Goal: Task Accomplishment & Management: Use online tool/utility

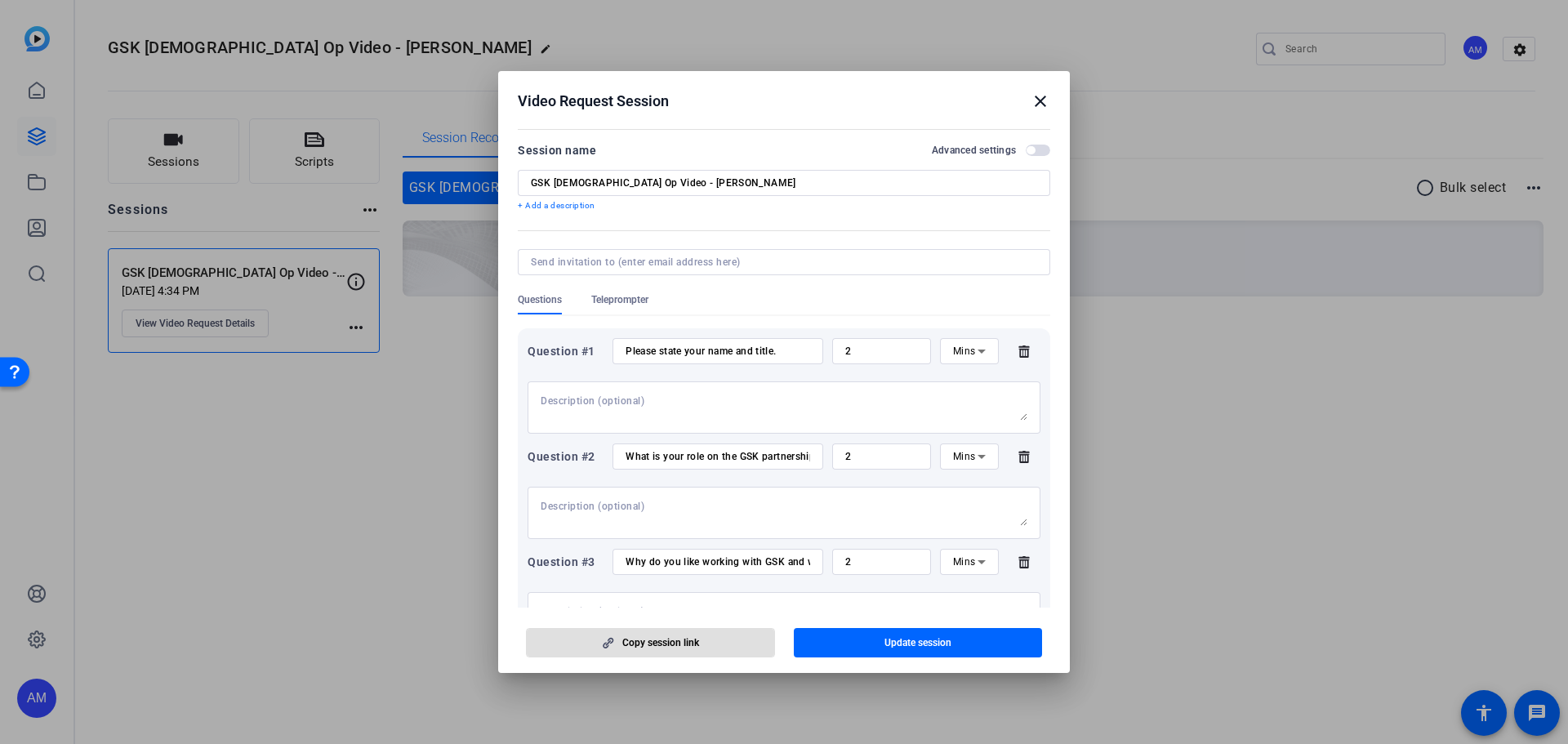
scroll to position [151, 0]
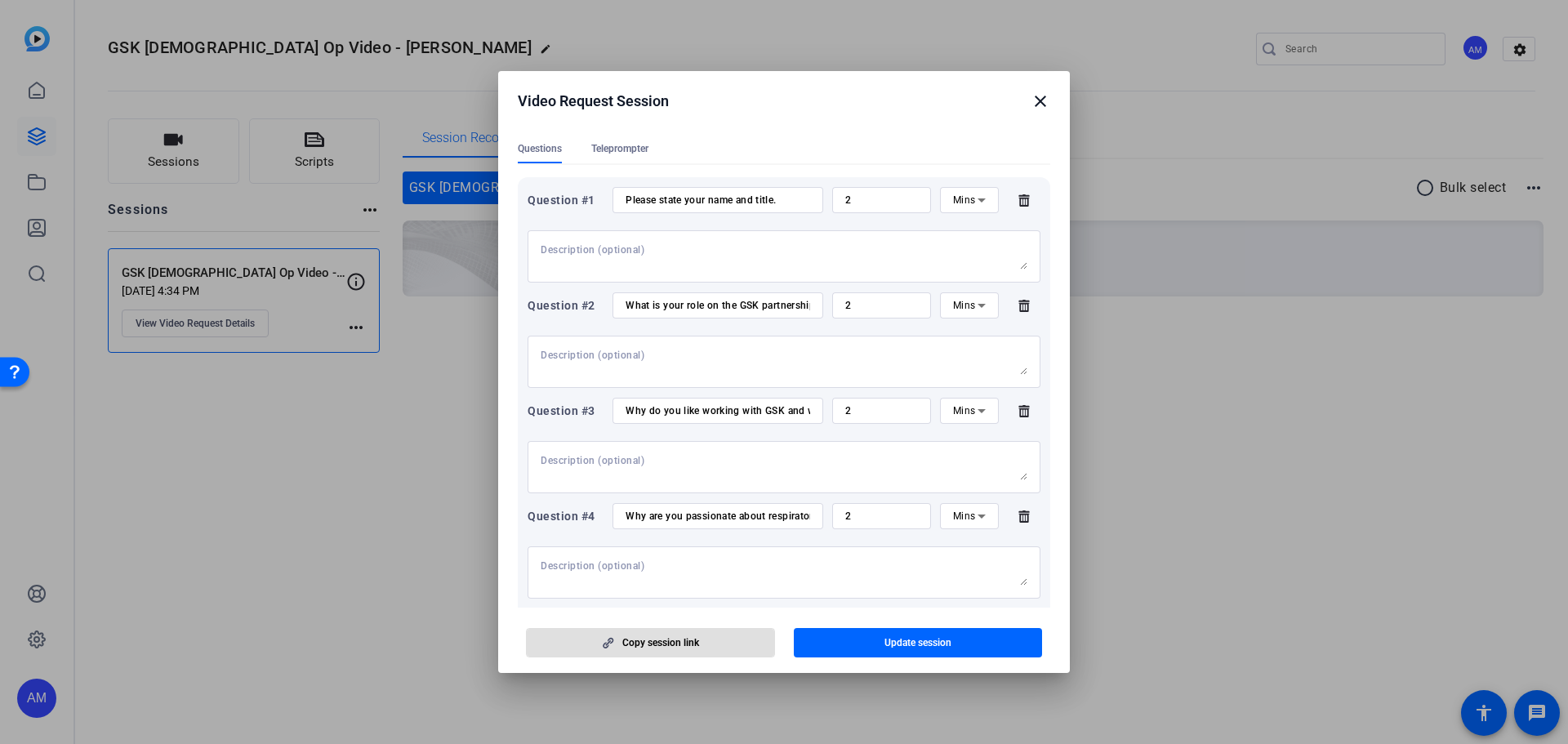
click at [1045, 102] on mat-icon "close" at bounding box center [1040, 101] width 20 height 20
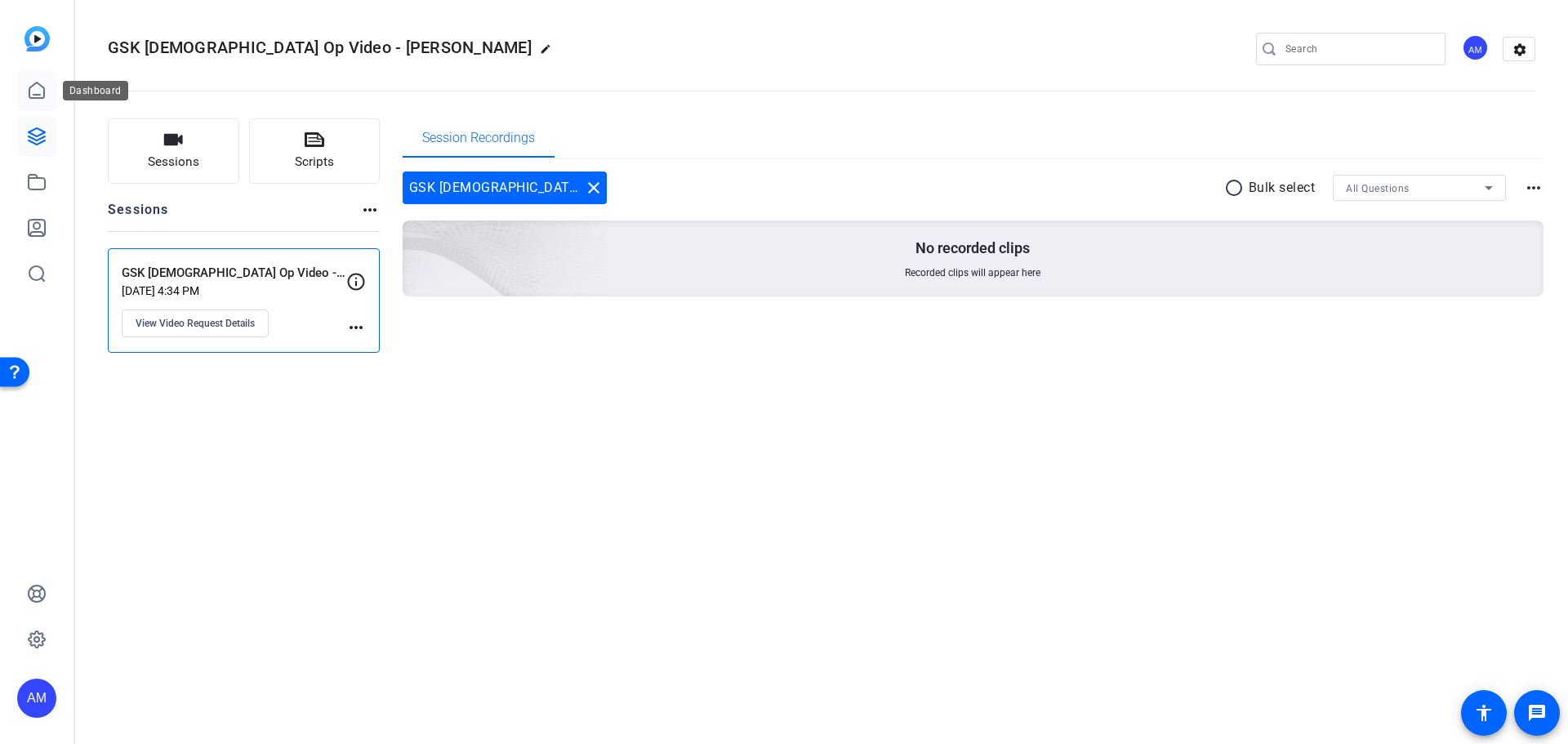
click at [37, 98] on icon at bounding box center [36, 90] width 15 height 15
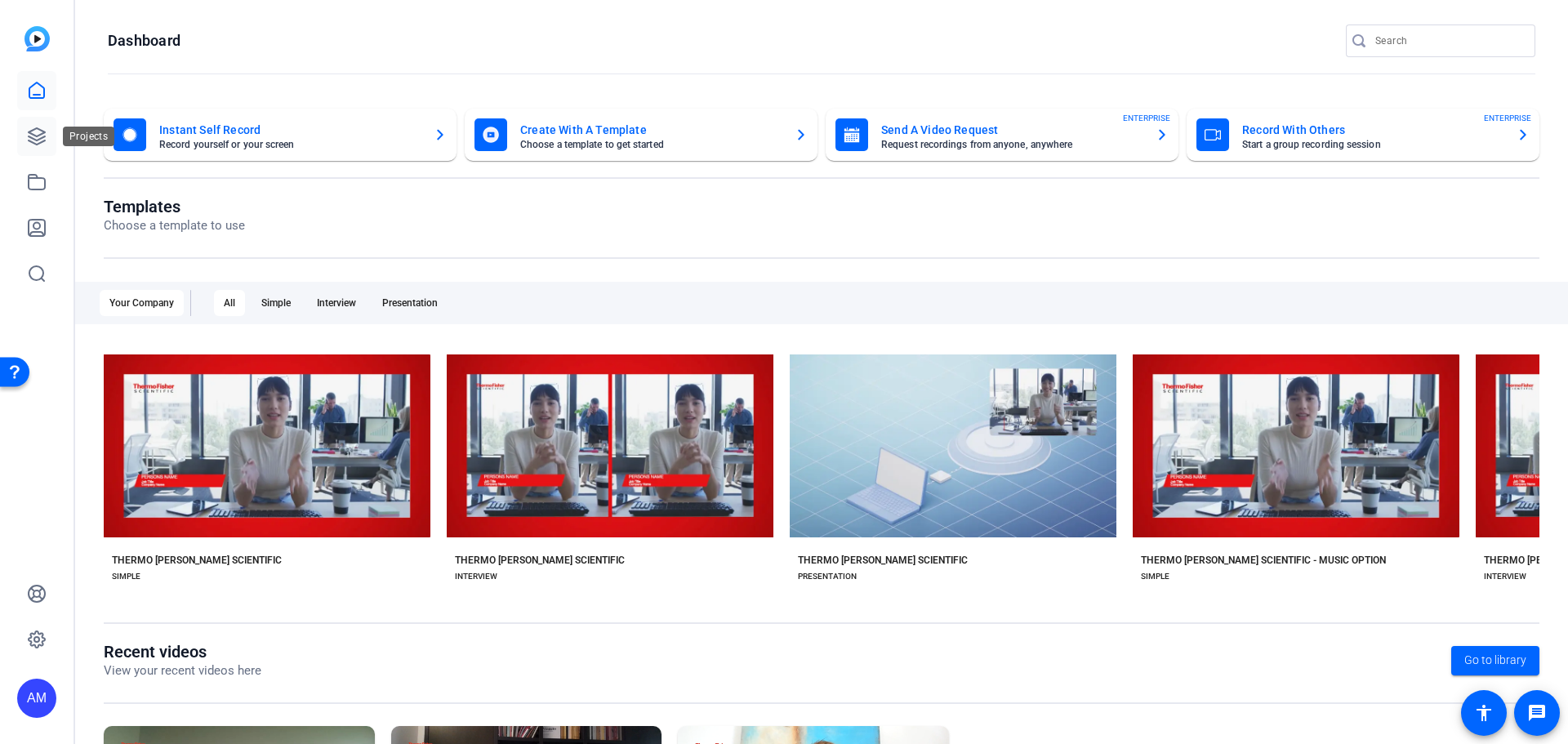
click at [22, 130] on link at bounding box center [36, 136] width 39 height 39
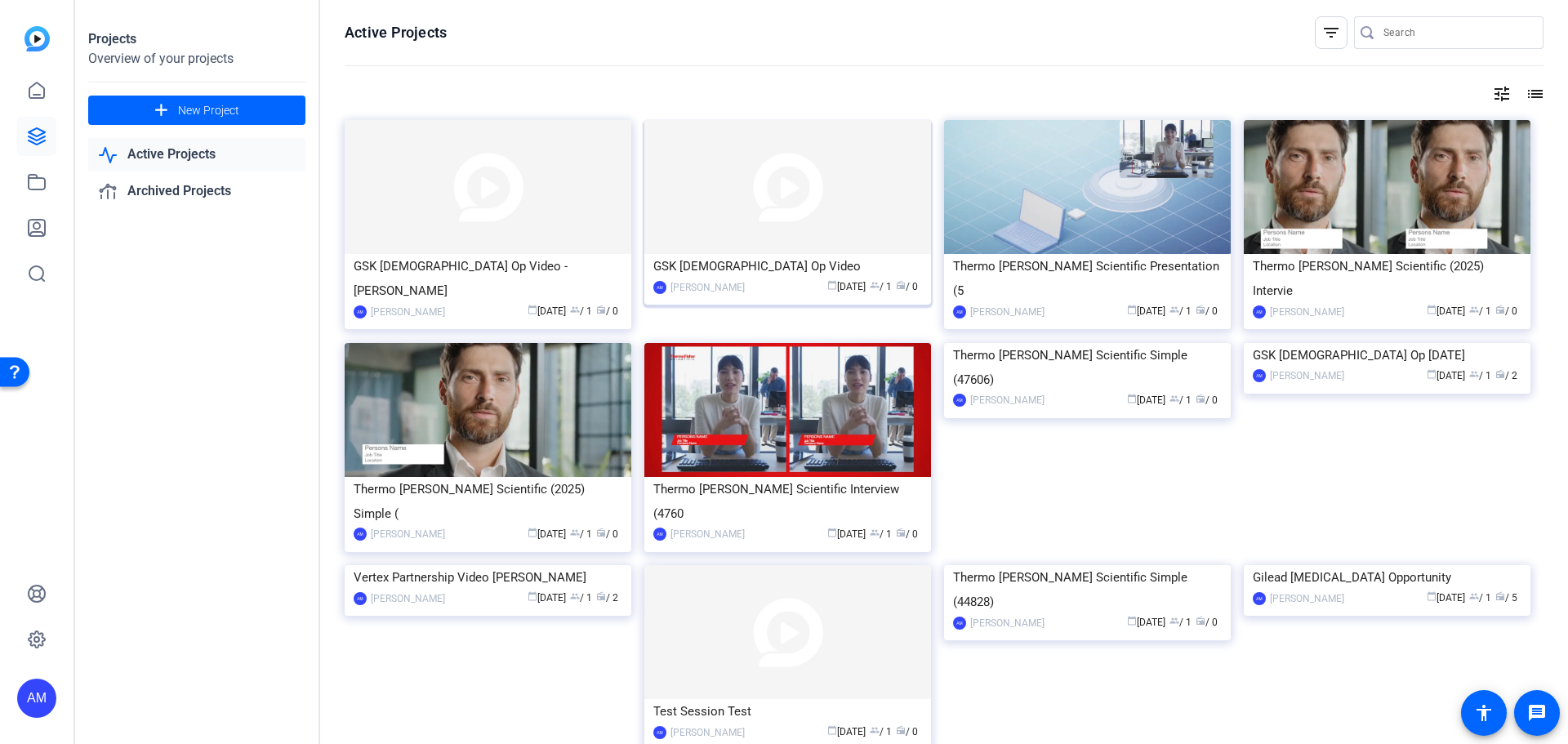
click at [866, 202] on img at bounding box center [788, 187] width 286 height 134
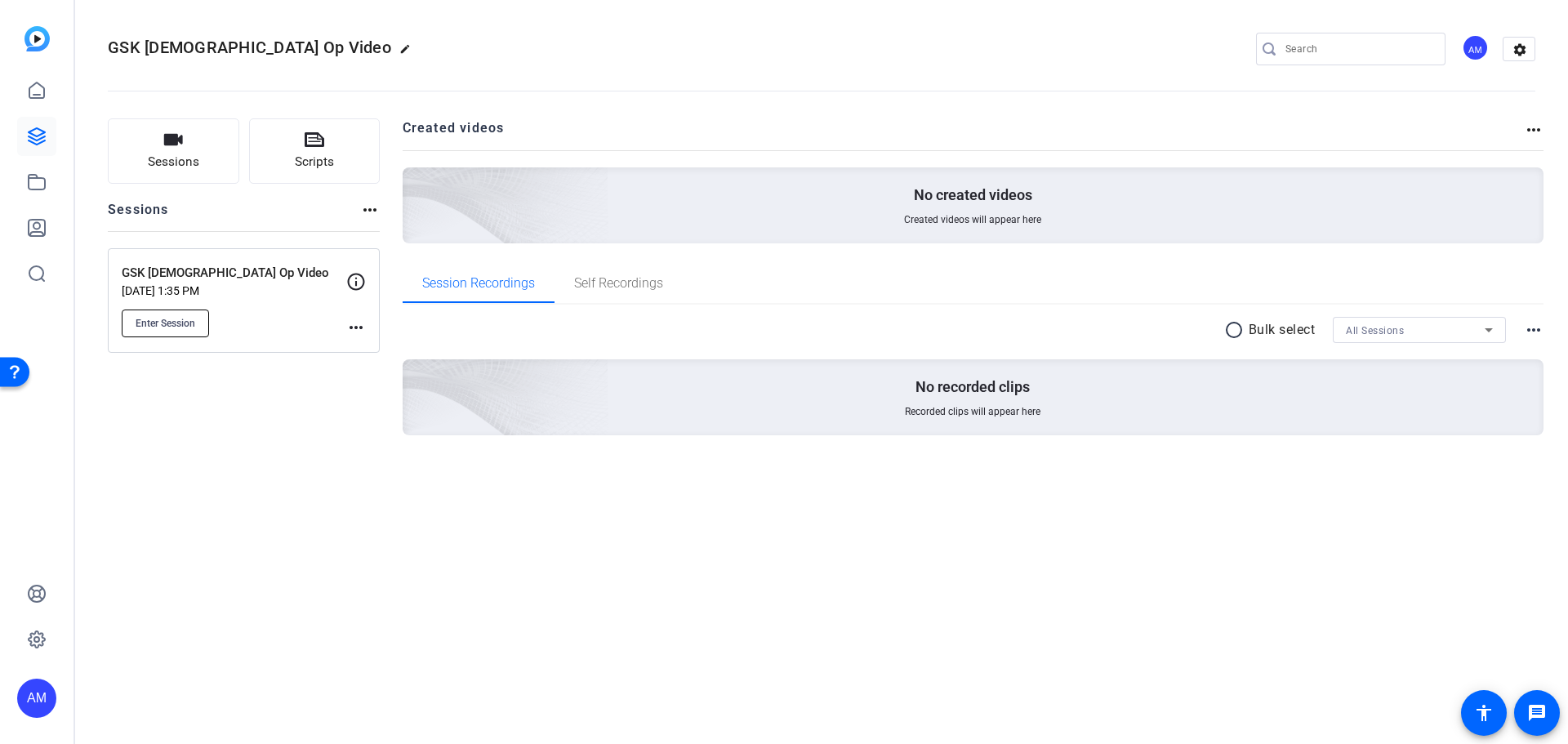
click at [193, 327] on span "Enter Session" at bounding box center [164, 323] width 60 height 13
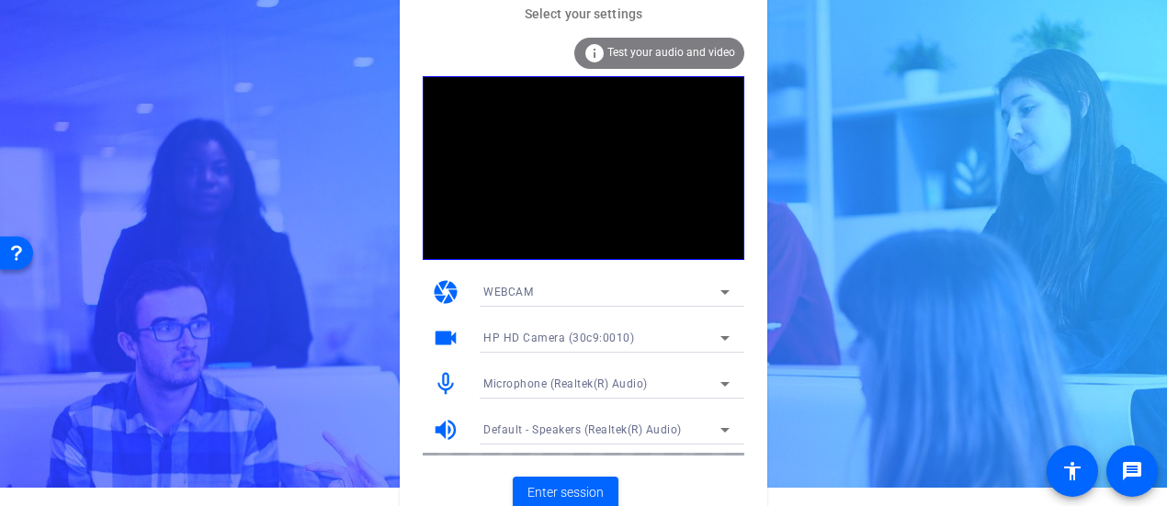
scroll to position [28, 0]
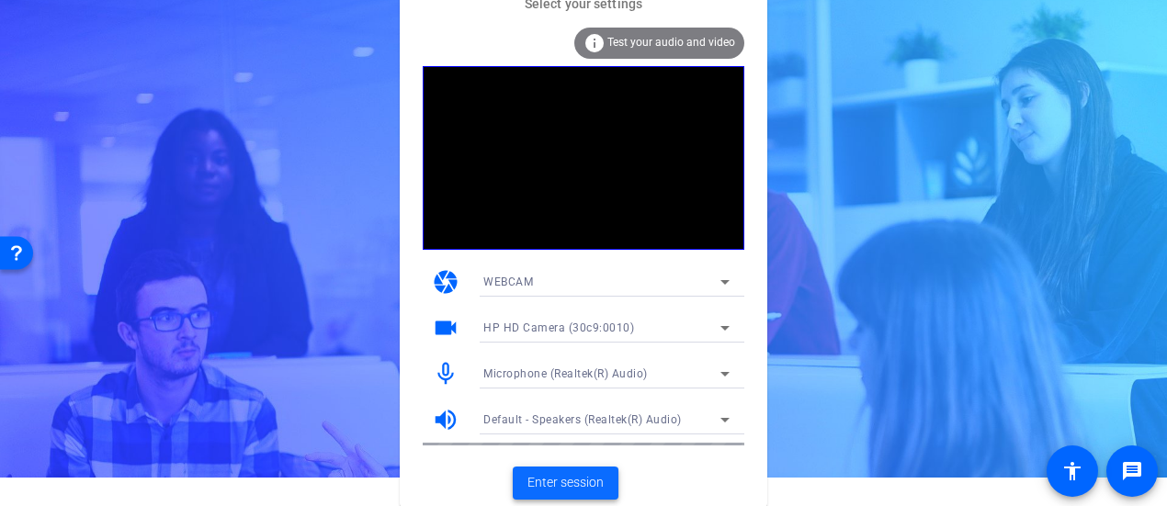
click at [567, 483] on span "Enter session" at bounding box center [565, 482] width 76 height 19
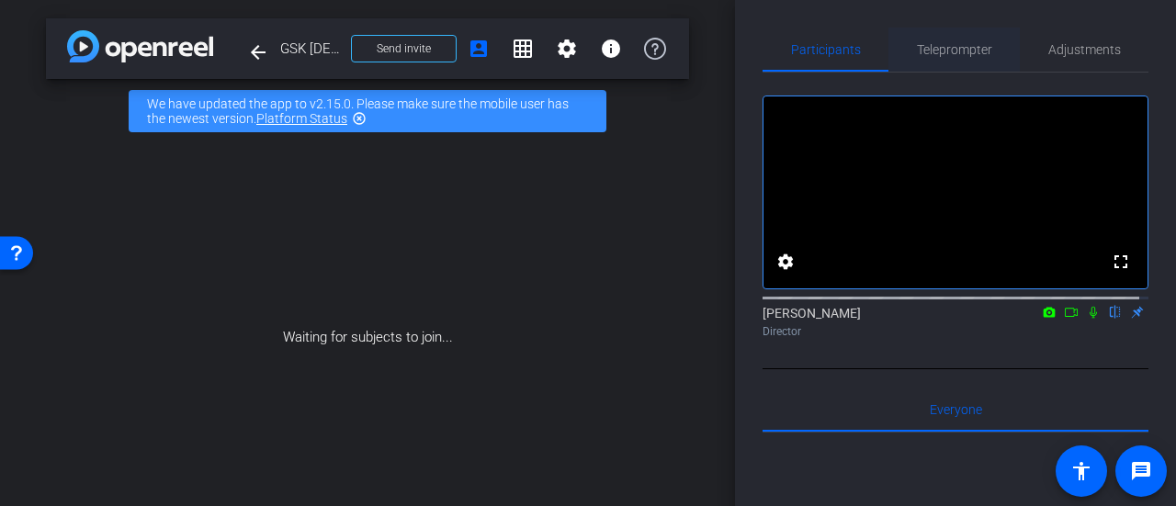
click at [937, 54] on span "Teleprompter" at bounding box center [954, 49] width 75 height 13
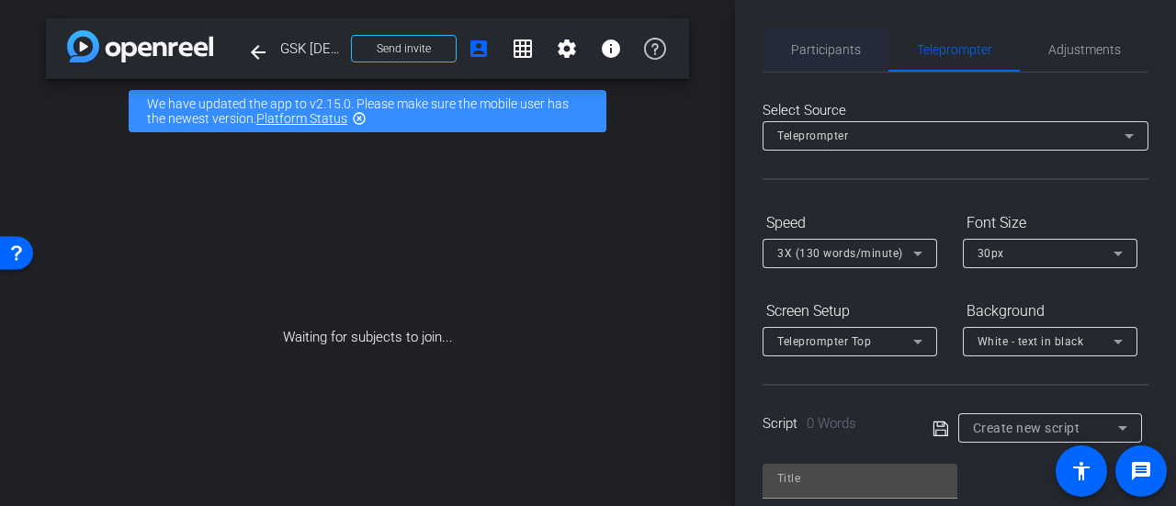
click at [827, 54] on span "Participants" at bounding box center [826, 49] width 70 height 13
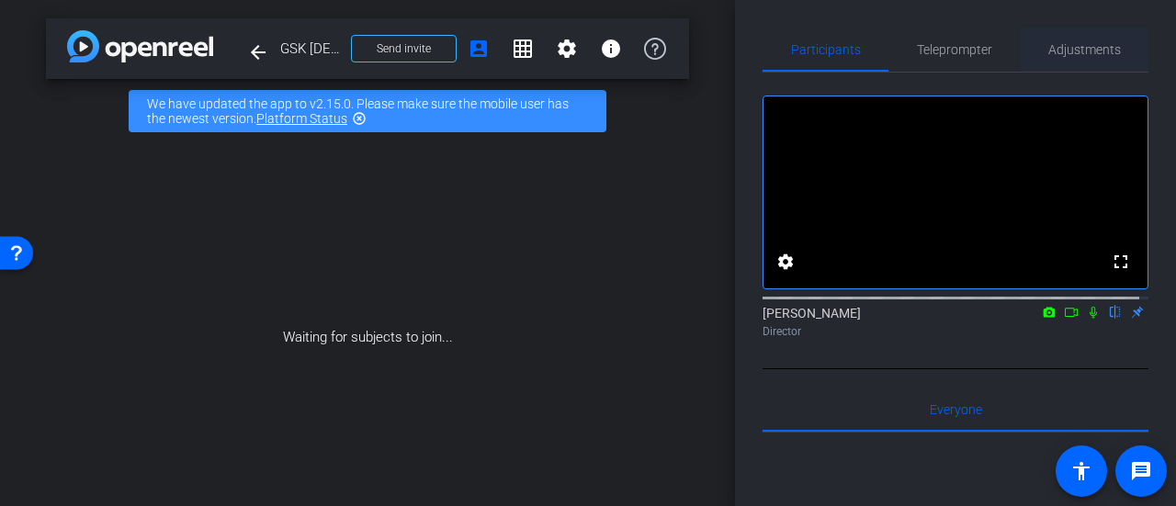
click at [1055, 52] on span "Adjustments" at bounding box center [1084, 49] width 73 height 13
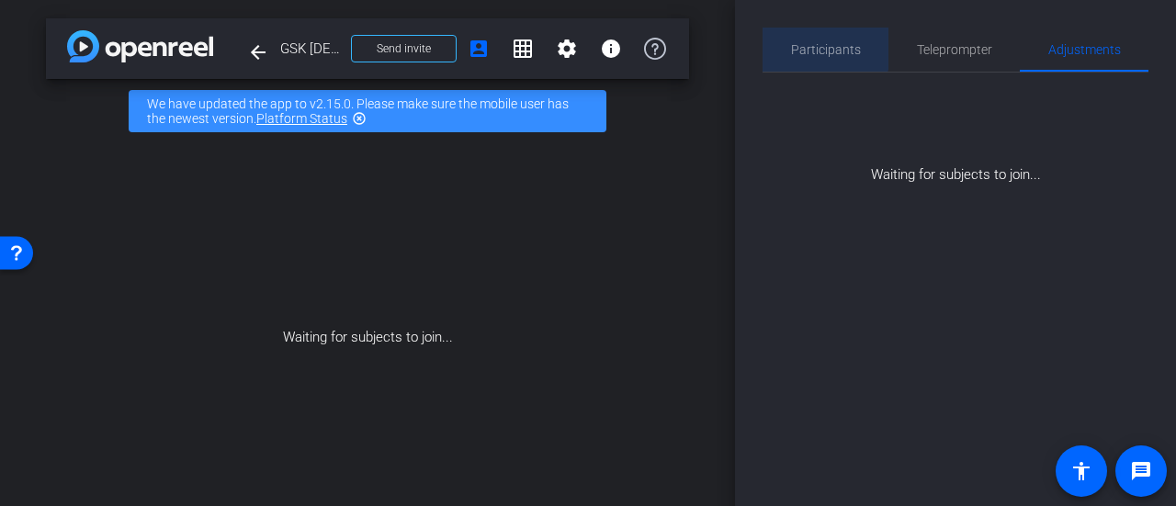
click at [819, 41] on span "Participants" at bounding box center [826, 50] width 70 height 44
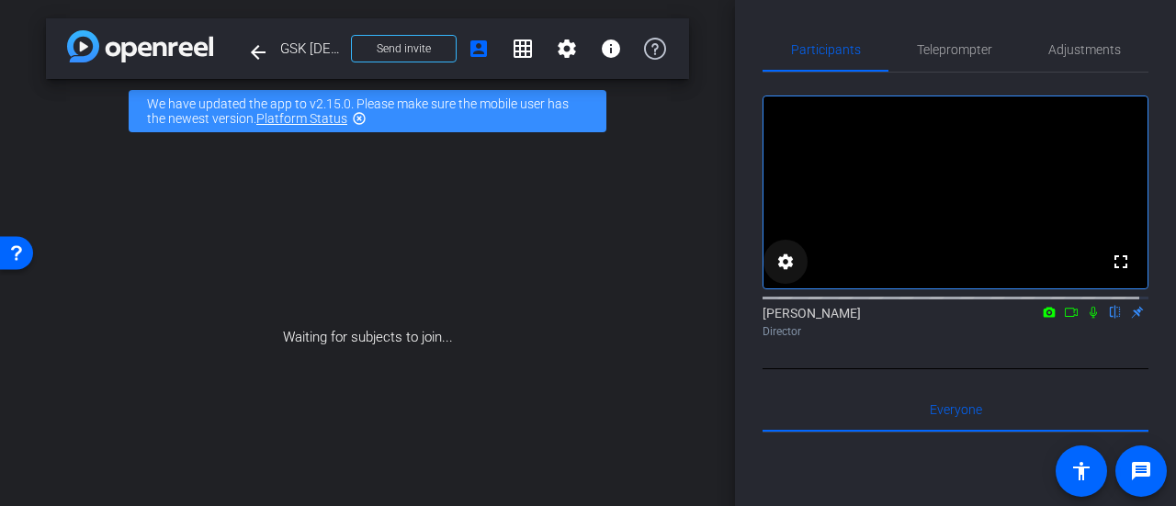
click at [782, 265] on span at bounding box center [785, 262] width 44 height 44
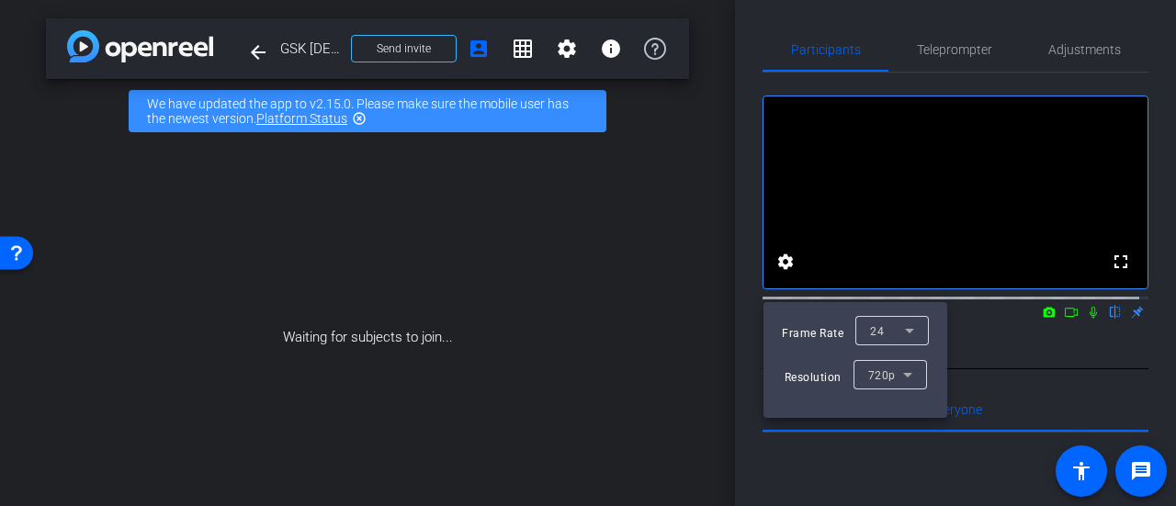
click at [1033, 407] on div at bounding box center [588, 253] width 1176 height 506
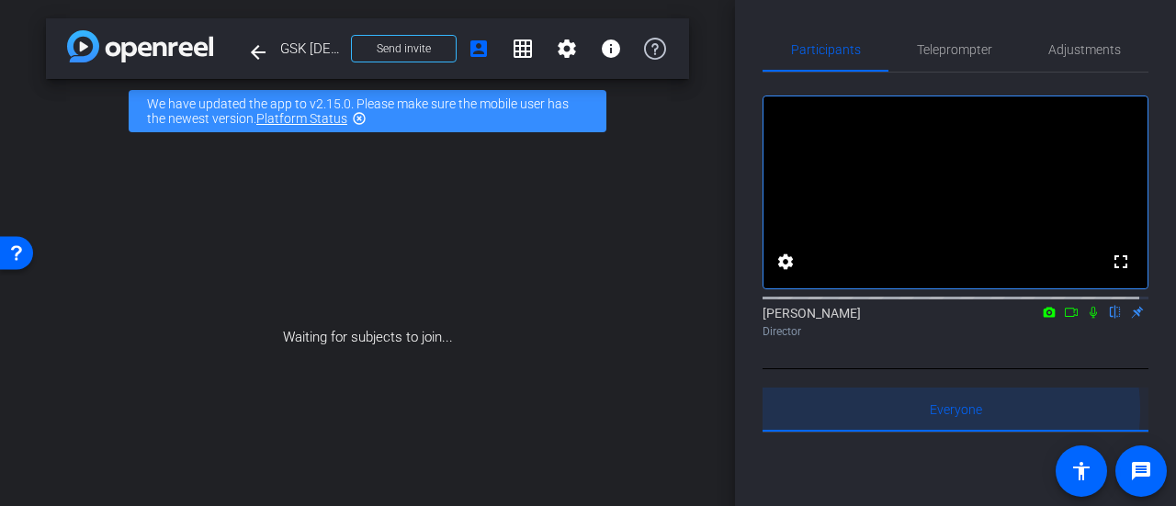
click at [944, 416] on span "Everyone 0" at bounding box center [956, 409] width 52 height 13
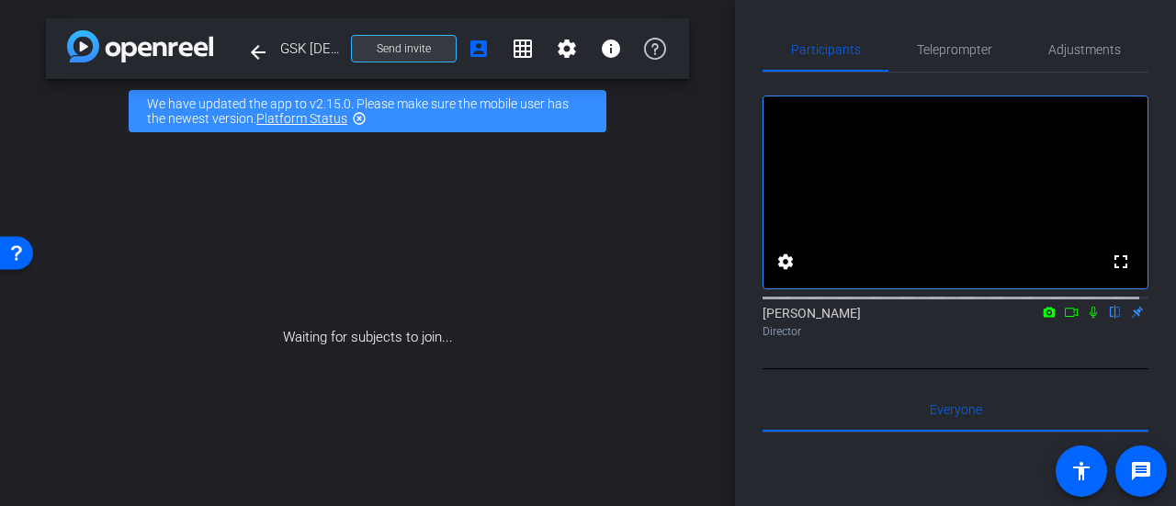
click at [375, 56] on span at bounding box center [404, 49] width 104 height 44
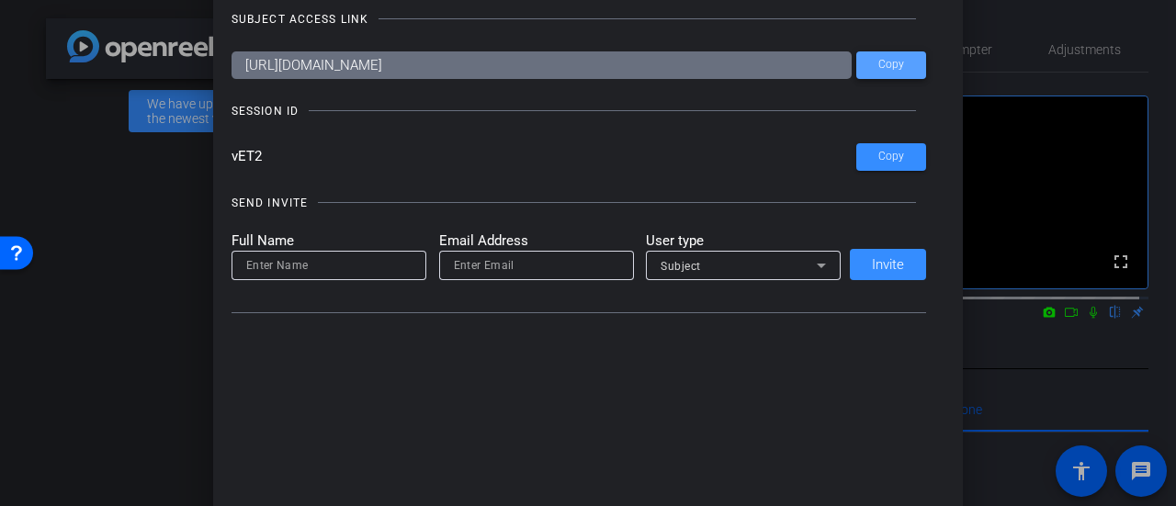
click at [897, 62] on span "Copy" at bounding box center [891, 65] width 26 height 14
click at [286, 112] on div at bounding box center [291, 106] width 11 height 11
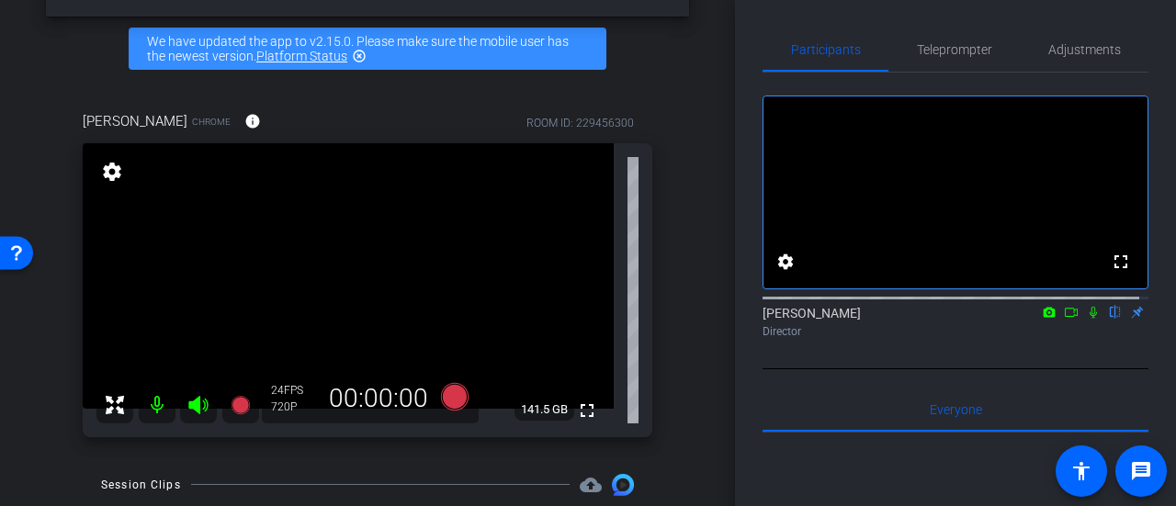
scroll to position [92, 0]
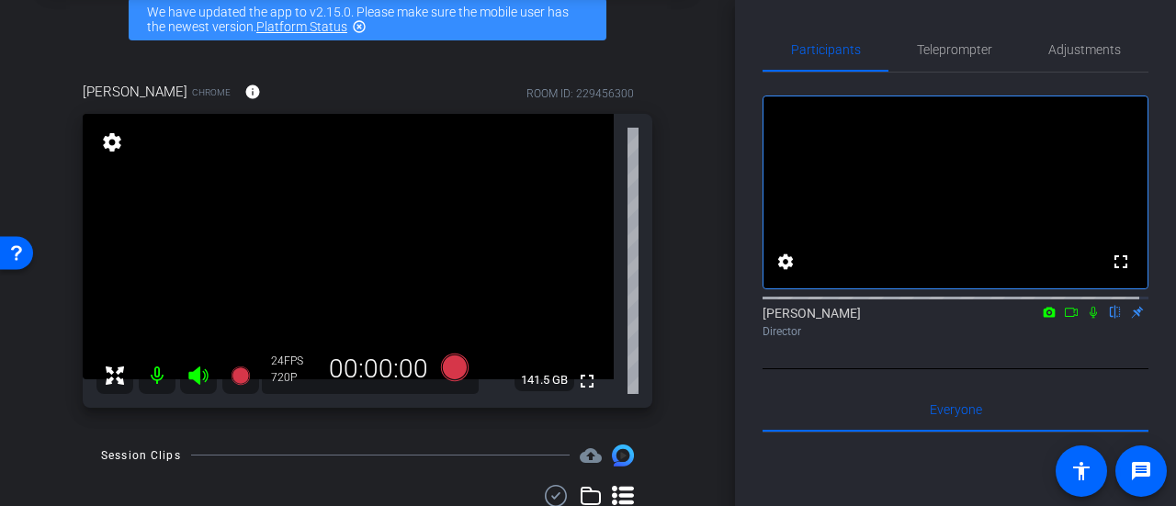
click at [1042, 319] on icon at bounding box center [1049, 312] width 15 height 13
click at [1062, 333] on div at bounding box center [588, 253] width 1176 height 506
click at [1064, 319] on icon at bounding box center [1071, 312] width 15 height 13
click at [1108, 319] on icon at bounding box center [1115, 312] width 15 height 13
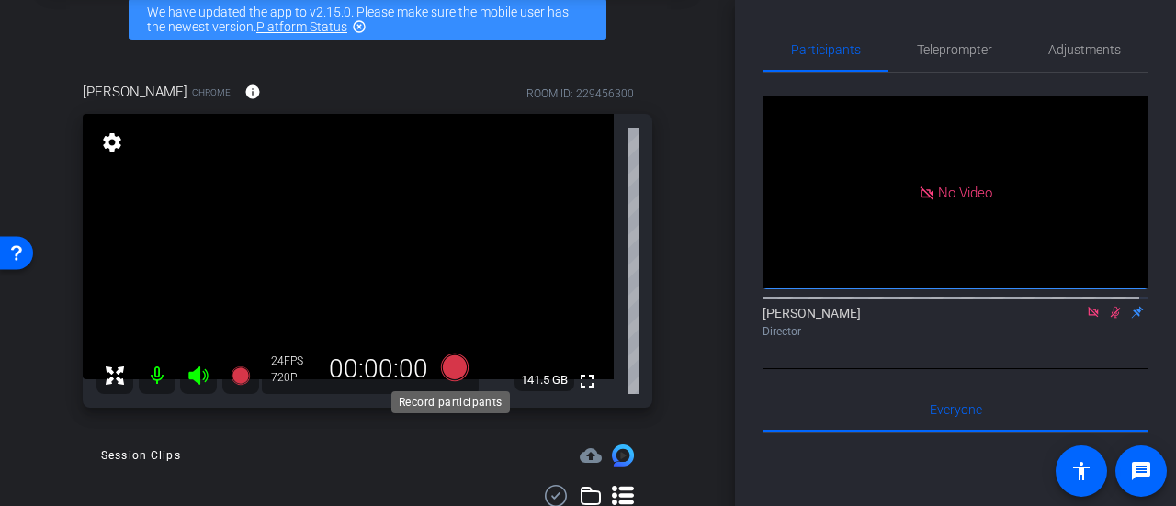
click at [453, 367] on icon at bounding box center [455, 367] width 28 height 28
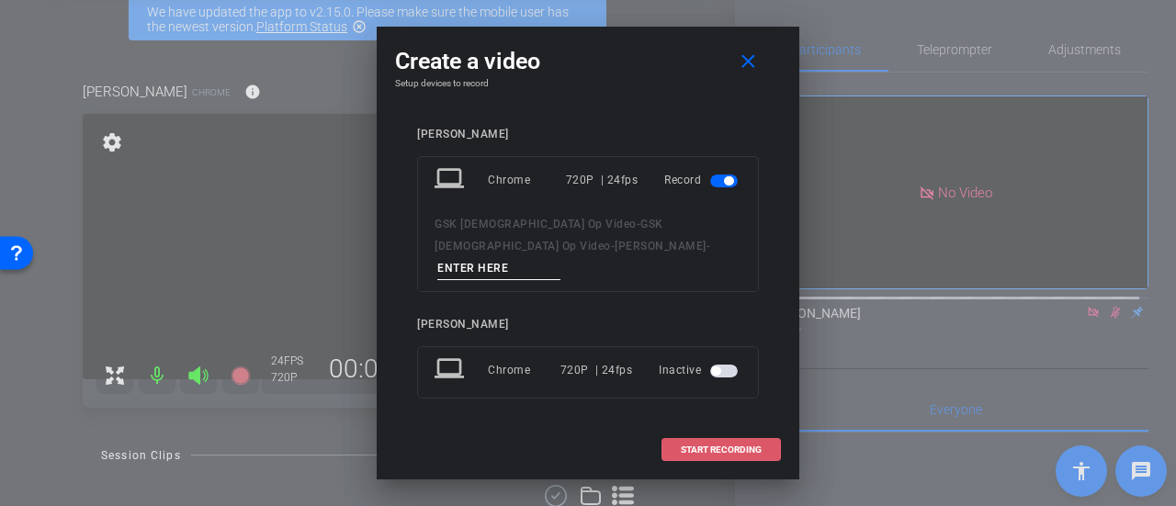
click at [716, 433] on span at bounding box center [721, 450] width 118 height 44
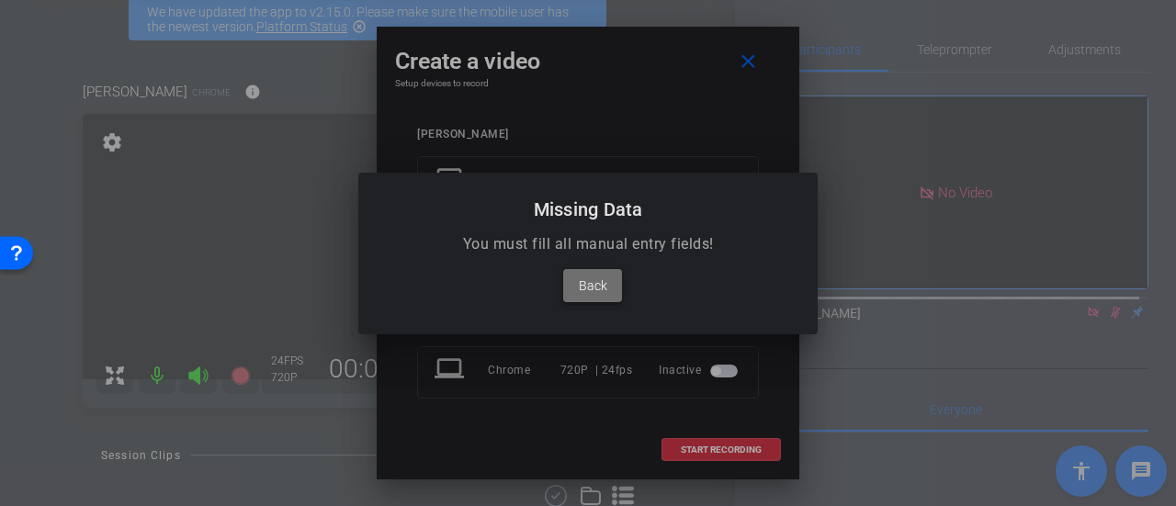
click at [583, 284] on span "Back" at bounding box center [593, 286] width 28 height 22
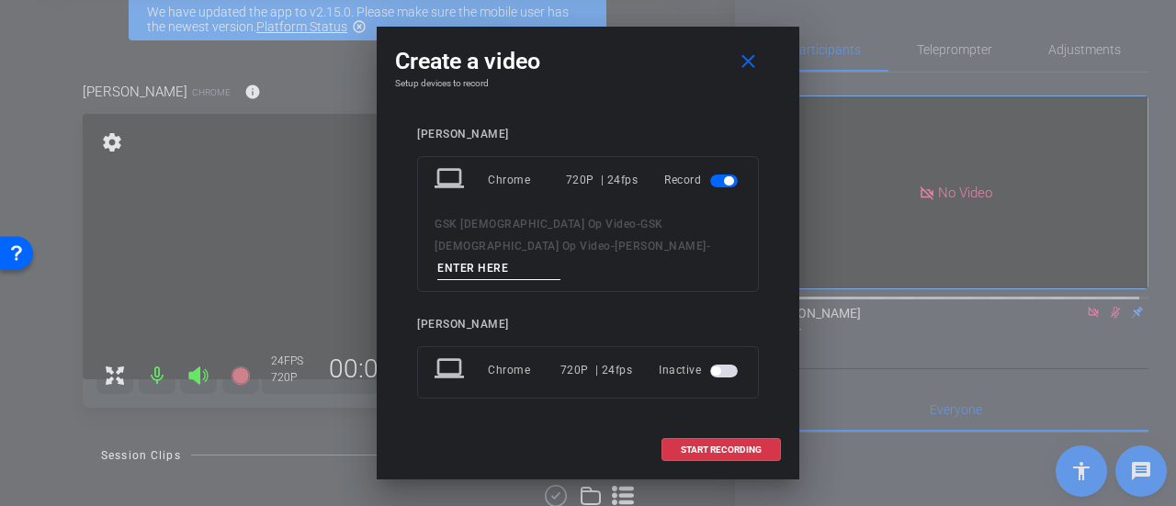
click at [535, 243] on div "GSK Asthma Op Video - GSK Asthma Op Video - Francis Jones -" at bounding box center [587, 246] width 307 height 67
click at [543, 257] on input at bounding box center [498, 268] width 123 height 23
type input "Francis take 1"
click at [672, 433] on span at bounding box center [721, 450] width 118 height 44
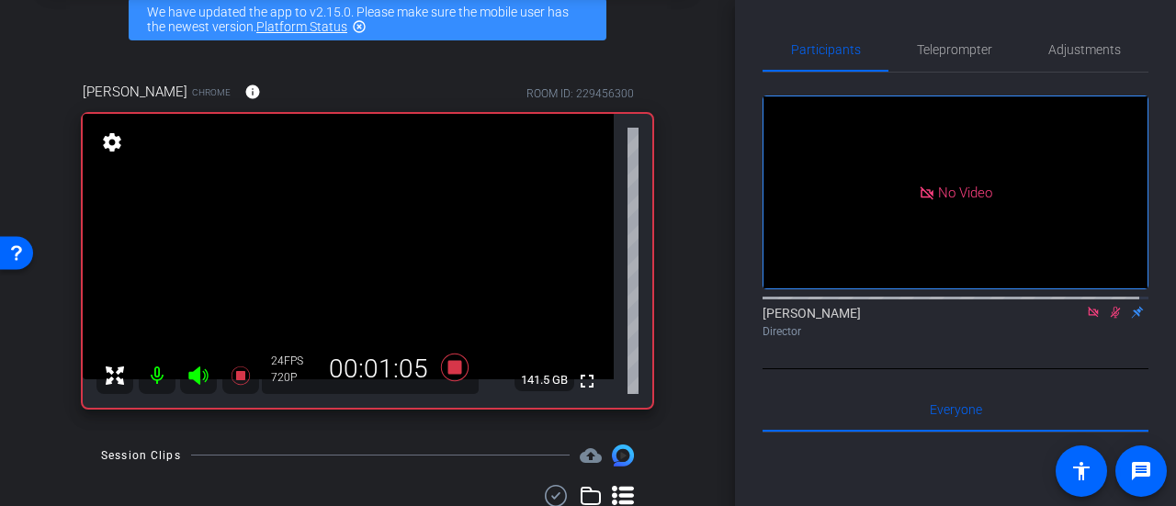
click at [1110, 319] on icon at bounding box center [1115, 312] width 15 height 13
click at [1111, 319] on icon at bounding box center [1114, 313] width 7 height 12
click at [1108, 319] on icon at bounding box center [1115, 312] width 15 height 13
click at [1111, 319] on icon at bounding box center [1116, 313] width 10 height 12
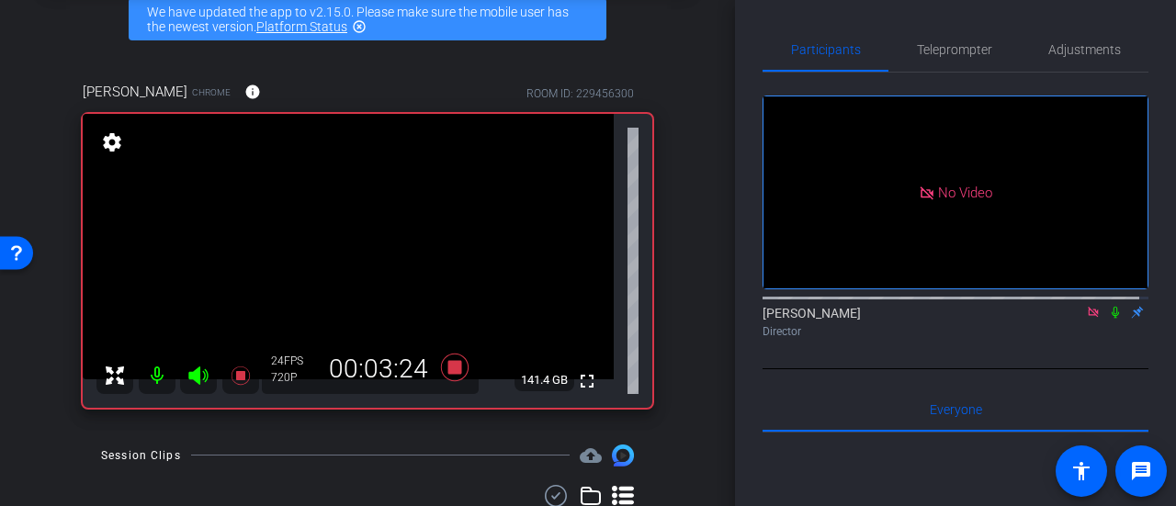
click at [1108, 319] on icon at bounding box center [1115, 312] width 15 height 13
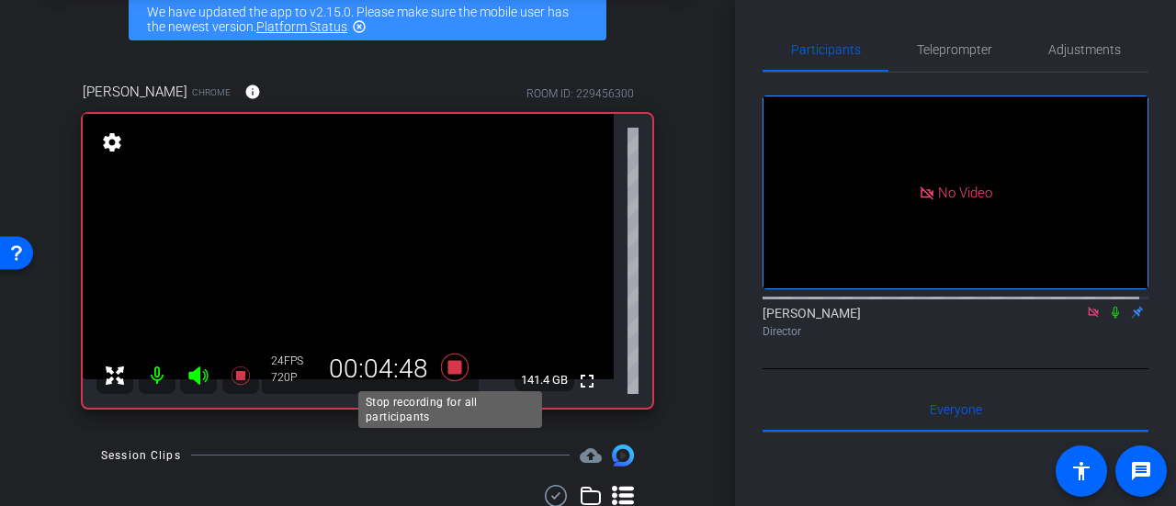
click at [454, 370] on icon at bounding box center [455, 367] width 28 height 28
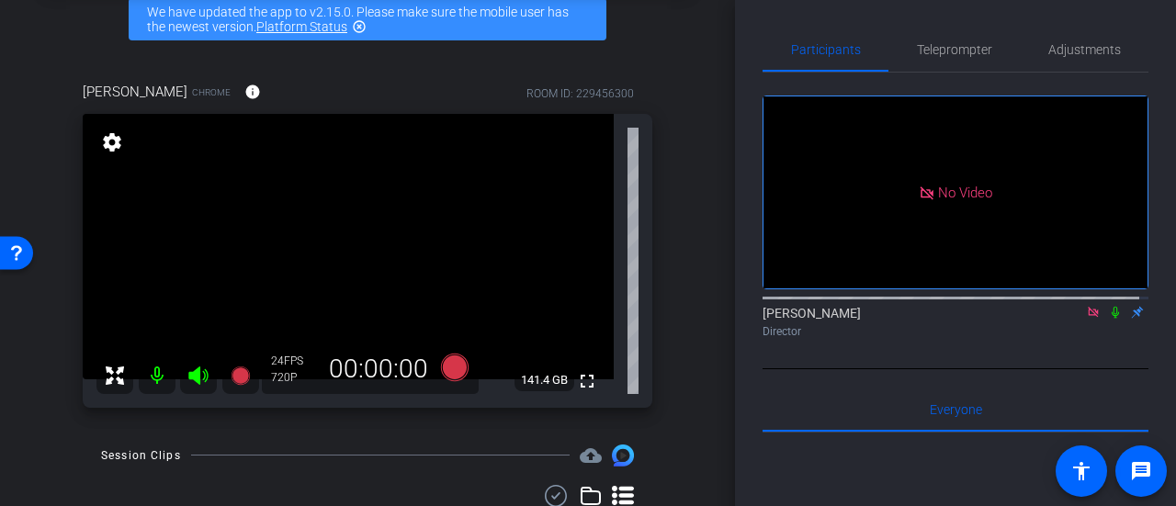
click at [1089, 319] on icon at bounding box center [1093, 312] width 15 height 13
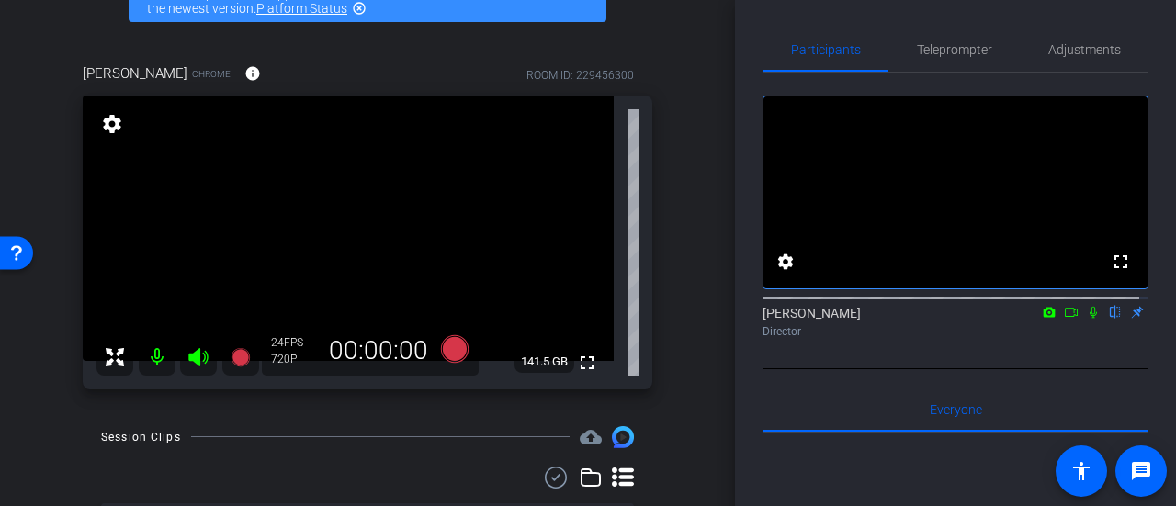
scroll to position [184, 0]
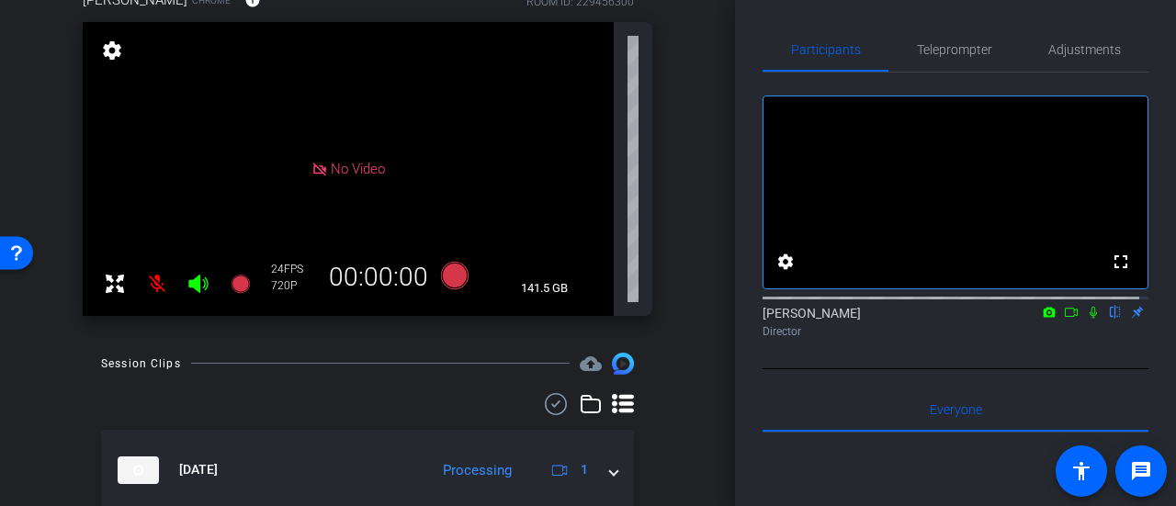
click at [1069, 321] on mat-icon at bounding box center [1071, 312] width 22 height 17
click at [1111, 319] on icon at bounding box center [1114, 313] width 7 height 12
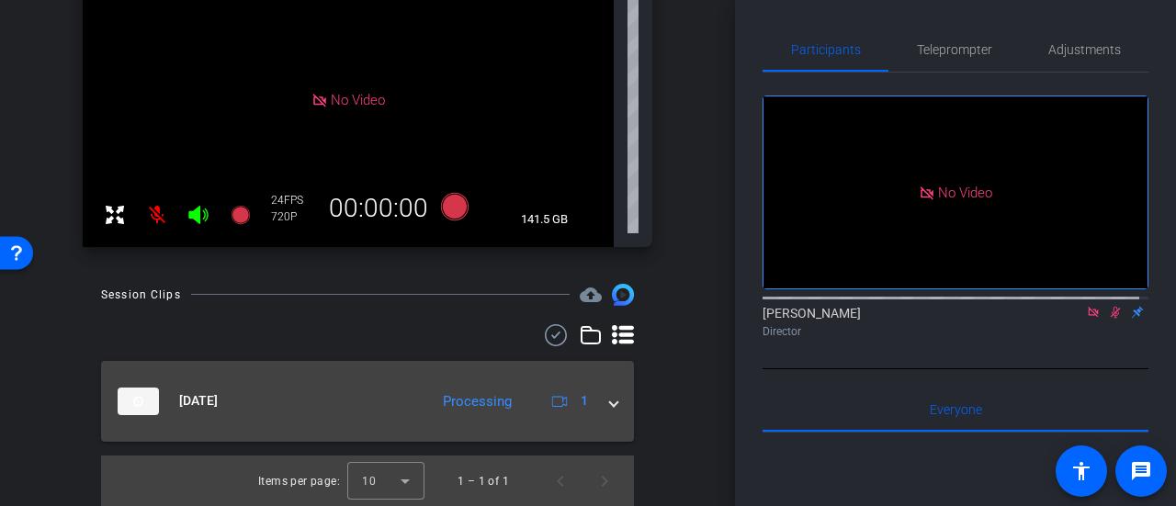
click at [610, 406] on span at bounding box center [613, 400] width 7 height 19
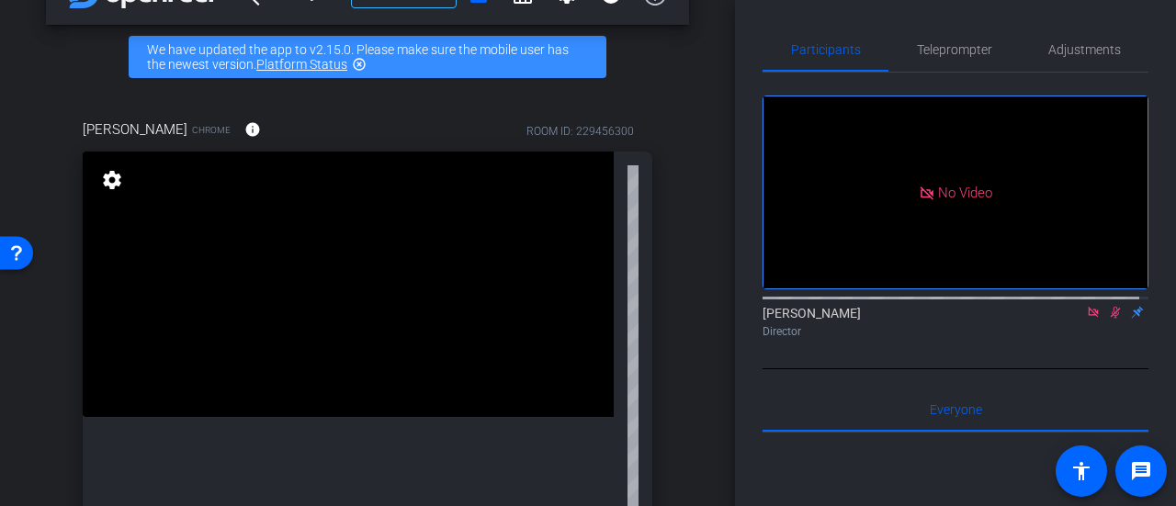
scroll to position [0, 0]
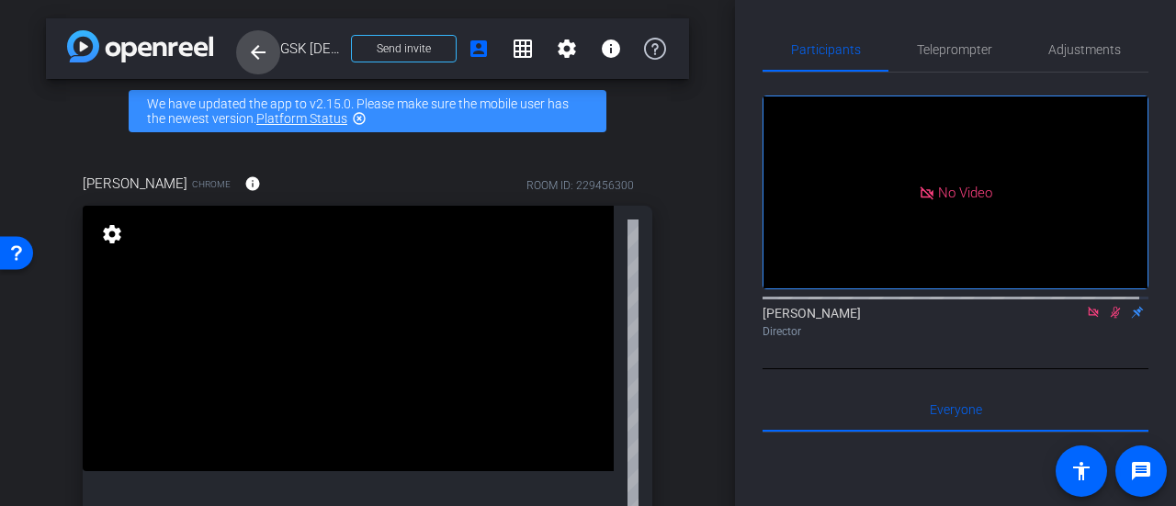
click at [263, 43] on mat-icon "arrow_back" at bounding box center [258, 52] width 22 height 22
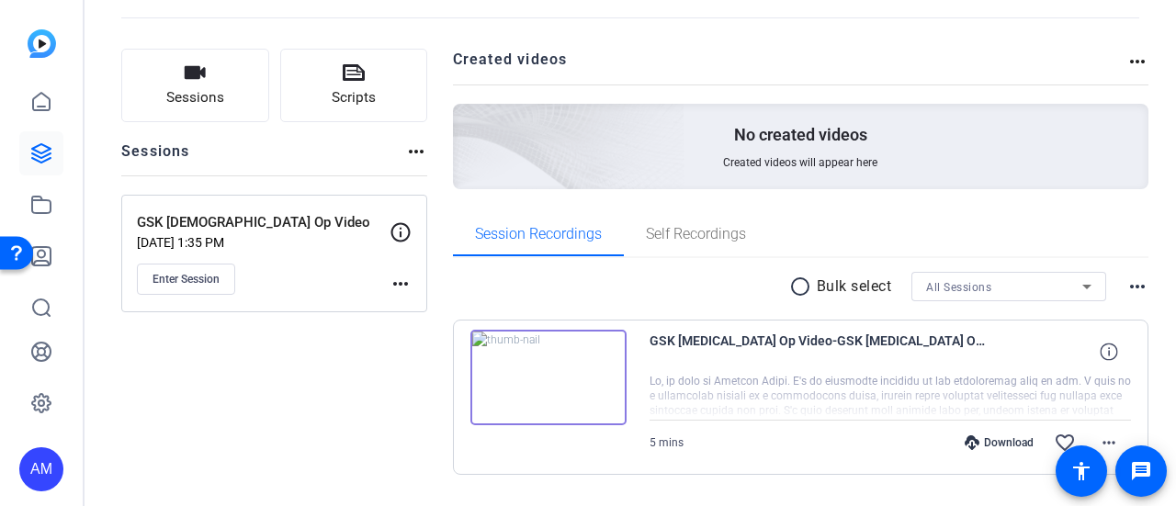
scroll to position [133, 0]
